Goal: Information Seeking & Learning: Learn about a topic

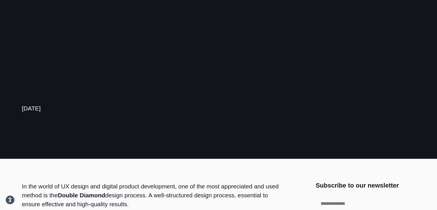
scroll to position [77, 0]
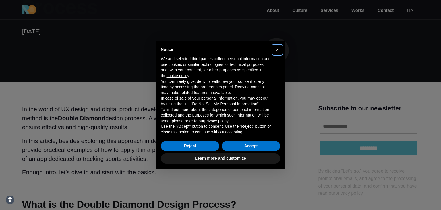
click at [277, 50] on span "×" at bounding box center [277, 49] width 2 height 5
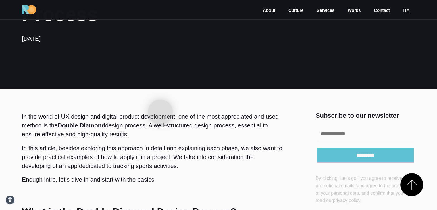
scroll to position [0, 0]
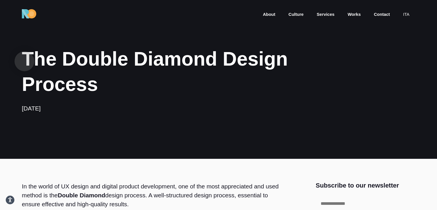
drag, startPoint x: 118, startPoint y: 90, endPoint x: 24, endPoint y: 61, distance: 97.8
click at [24, 61] on h1 "The Double Diamond Design Process" at bounding box center [185, 71] width 326 height 51
copy h1 "The Double Diamond Design Process"
click at [199, 89] on h1 "The Double Diamond Design Process" at bounding box center [185, 71] width 326 height 51
click at [202, 96] on h1 "The Double Diamond Design Process" at bounding box center [185, 71] width 326 height 51
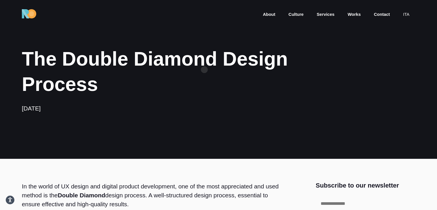
click at [204, 69] on h1 "The Double Diamond Design Process" at bounding box center [185, 71] width 326 height 51
click at [204, 68] on h1 "The Double Diamond Design Process" at bounding box center [185, 71] width 326 height 51
click at [164, 63] on h1 "The Double Diamond Design Process" at bounding box center [185, 71] width 326 height 51
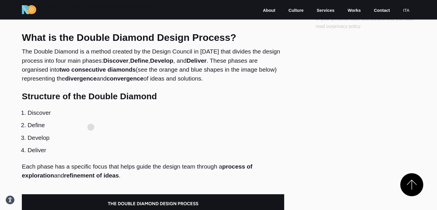
scroll to position [244, 0]
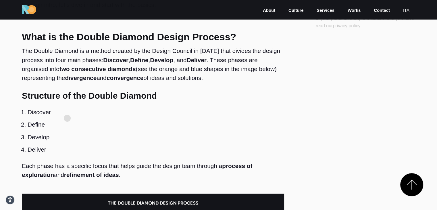
click at [66, 118] on li "Define" at bounding box center [156, 124] width 256 height 12
drag, startPoint x: 60, startPoint y: 114, endPoint x: 29, endPoint y: 115, distance: 31.3
click at [29, 115] on li "Discover" at bounding box center [156, 112] width 256 height 12
copy li "Discover"
click at [52, 125] on li "Define" at bounding box center [156, 124] width 256 height 12
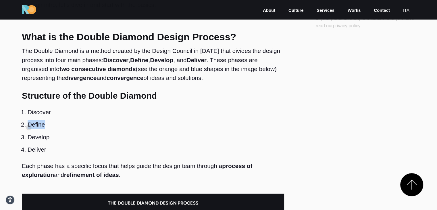
drag, startPoint x: 51, startPoint y: 125, endPoint x: 29, endPoint y: 127, distance: 22.2
click at [29, 127] on li "Define" at bounding box center [156, 124] width 256 height 12
copy li "Define"
click at [55, 131] on li "Develop" at bounding box center [156, 137] width 256 height 12
drag, startPoint x: 55, startPoint y: 139, endPoint x: 30, endPoint y: 141, distance: 25.7
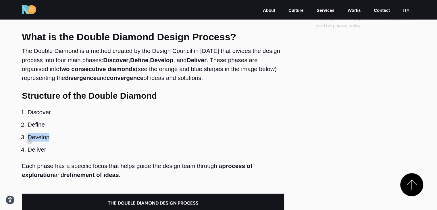
click at [30, 141] on li "Develop" at bounding box center [156, 137] width 256 height 12
copy li "Develop"
click at [47, 145] on li "Deliver" at bounding box center [156, 149] width 256 height 12
drag, startPoint x: 45, startPoint y: 140, endPoint x: 34, endPoint y: 138, distance: 11.0
click at [28, 141] on li "Develop" at bounding box center [156, 137] width 256 height 12
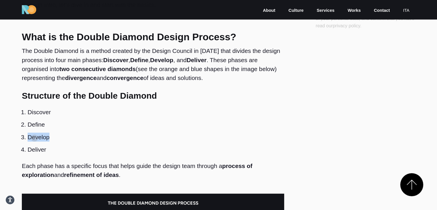
copy li "Develop"
click at [46, 152] on li "Deliver" at bounding box center [156, 149] width 256 height 12
drag, startPoint x: 46, startPoint y: 152, endPoint x: 28, endPoint y: 154, distance: 18.6
click at [28, 154] on li "Deliver" at bounding box center [156, 149] width 256 height 12
copy div "Deliver"
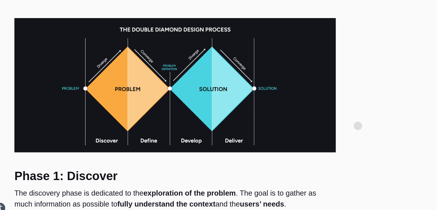
click at [217, 117] on img at bounding box center [153, 99] width 262 height 109
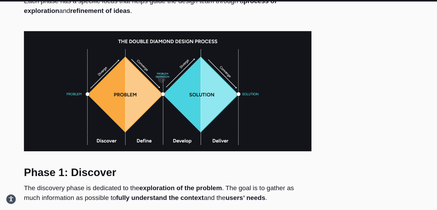
scroll to position [390, 0]
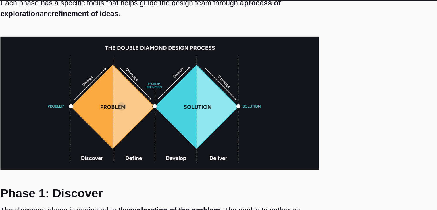
scroll to position [389, 0]
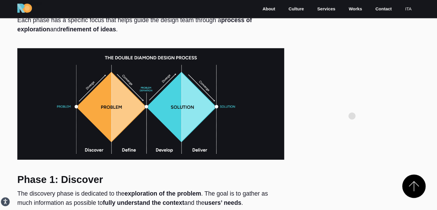
scroll to position [388, 0]
